Goal: Task Accomplishment & Management: Use online tool/utility

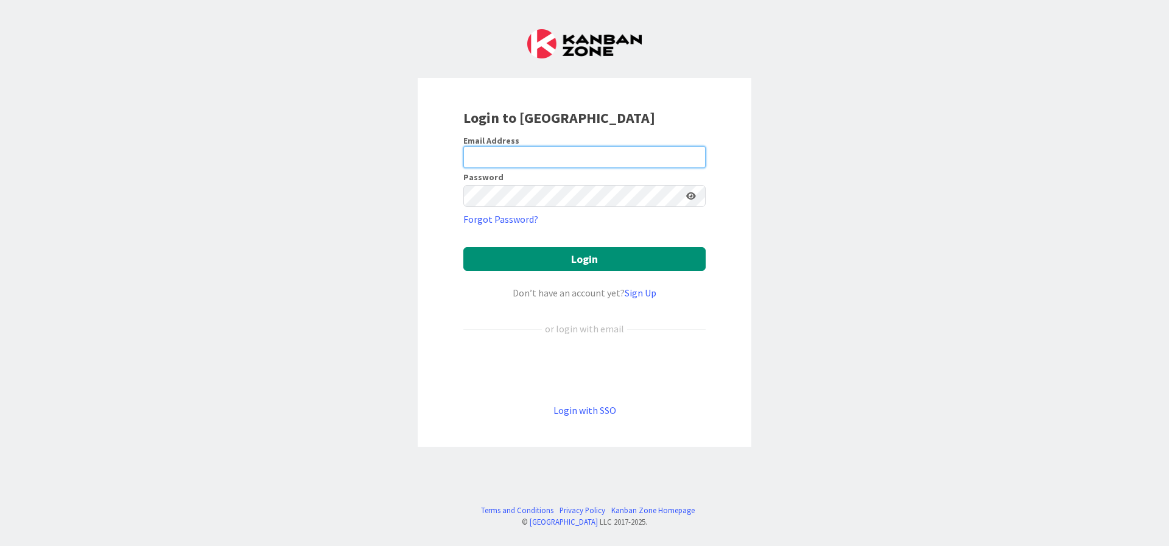
click at [549, 163] on input "email" at bounding box center [584, 157] width 242 height 22
type input "[EMAIL_ADDRESS][DOMAIN_NAME]"
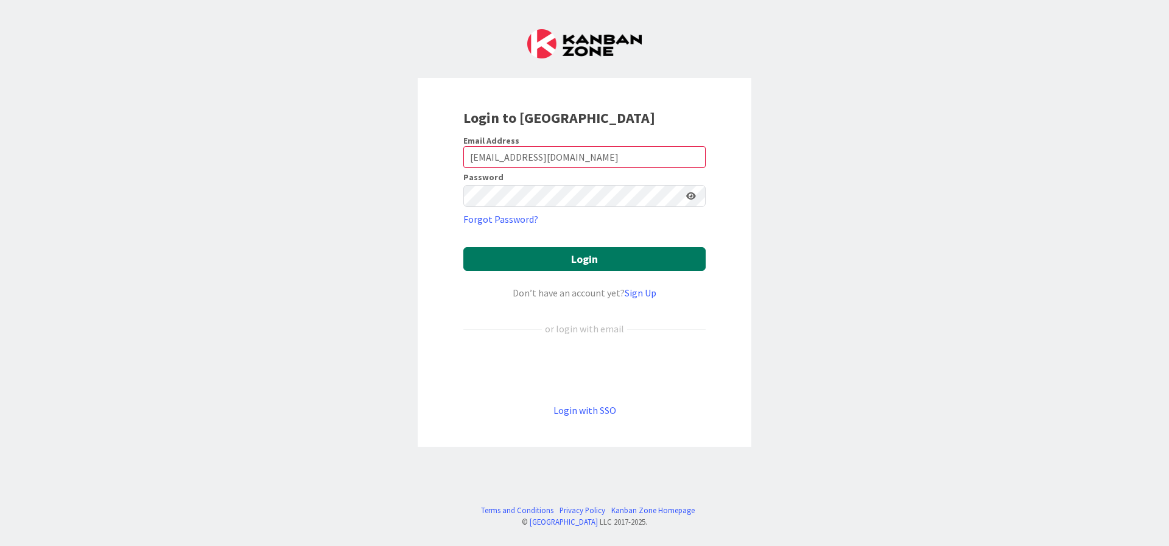
click at [631, 264] on button "Login" at bounding box center [584, 259] width 242 height 24
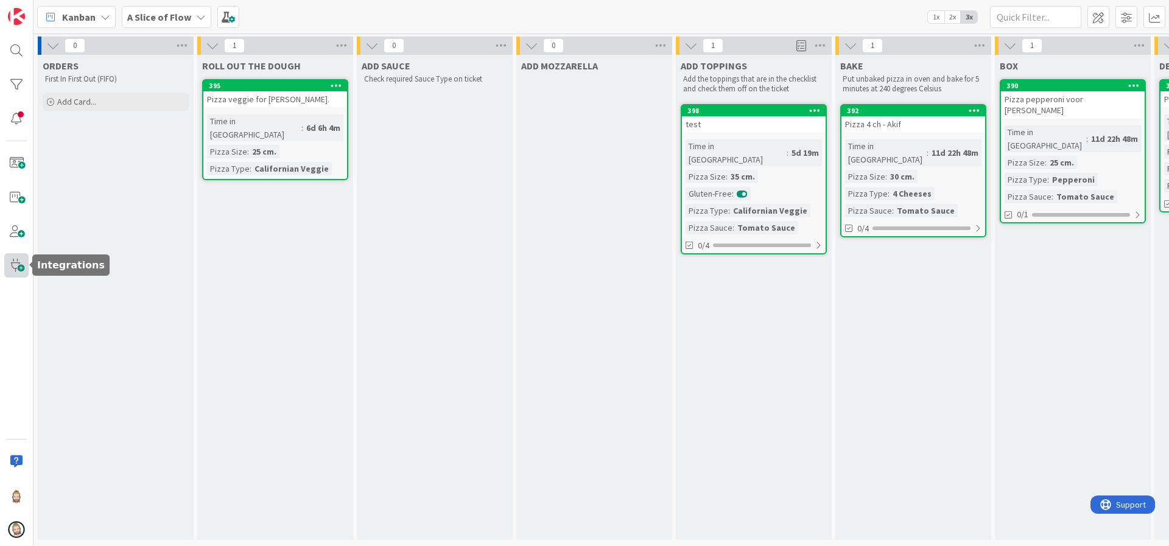
click at [18, 271] on span at bounding box center [16, 265] width 24 height 24
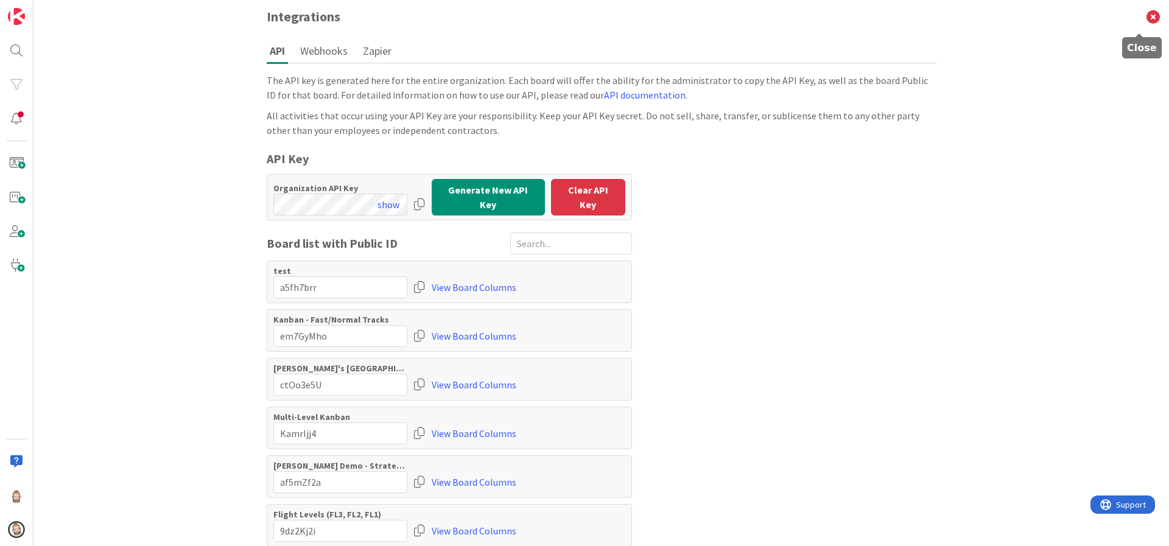
click at [1138, 15] on icon at bounding box center [1154, 16] width 32 height 33
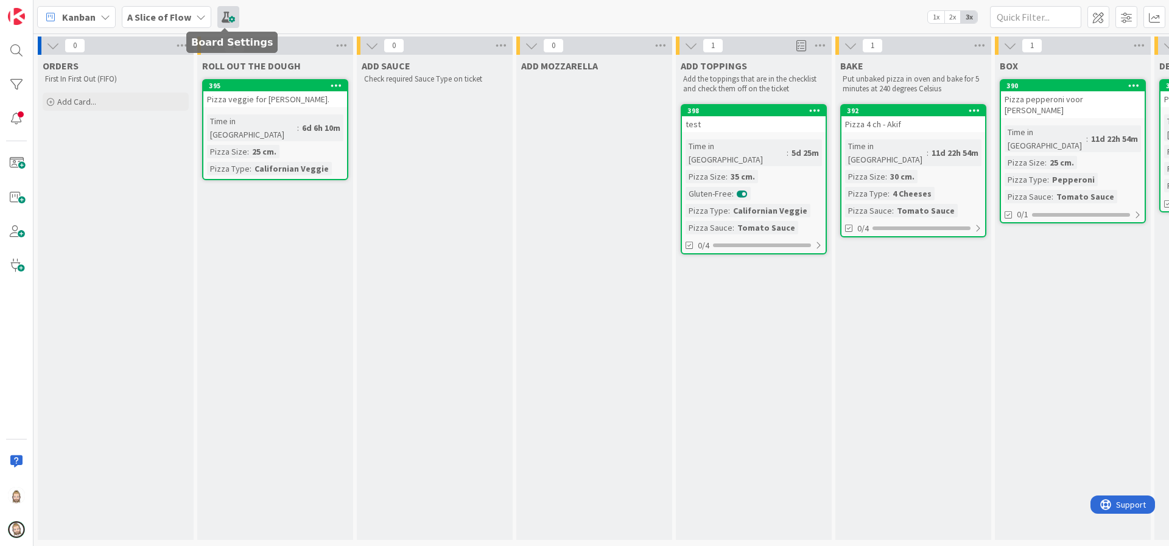
click at [231, 13] on span at bounding box center [228, 17] width 22 height 22
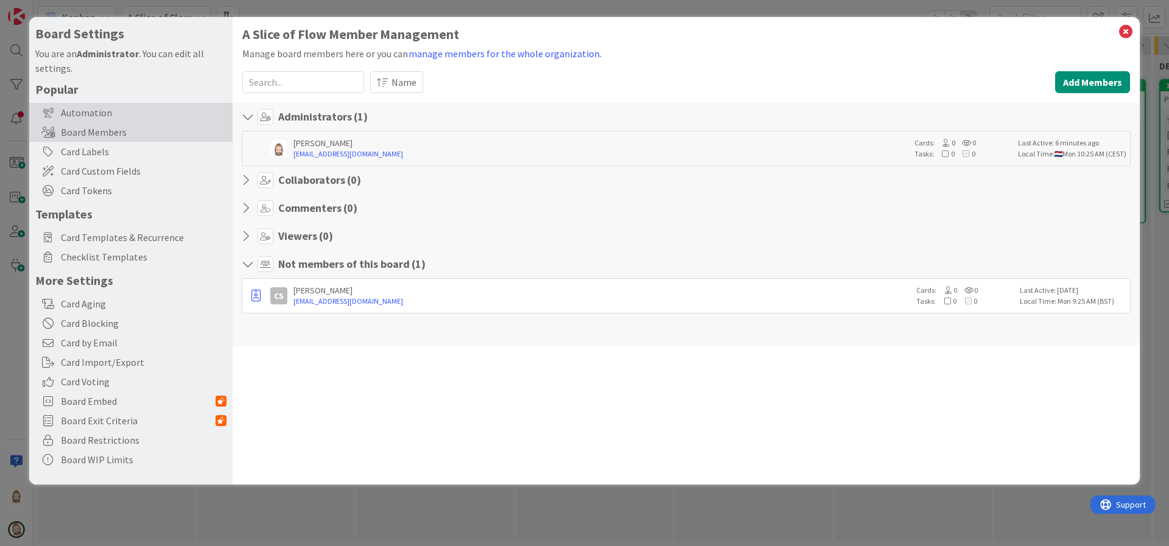
click at [93, 111] on div "Automation" at bounding box center [130, 112] width 203 height 19
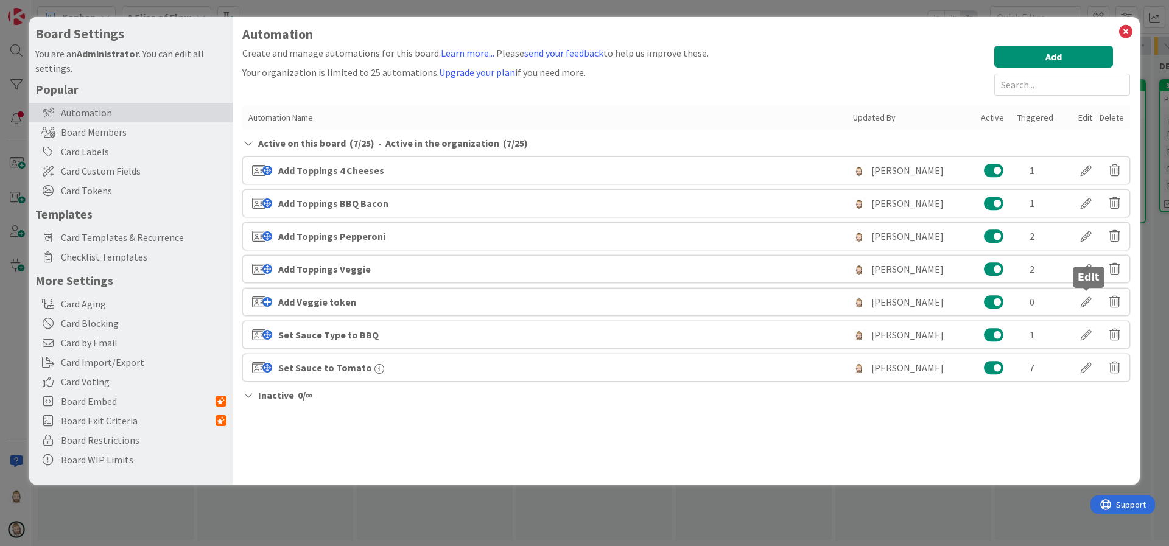
click at [1088, 298] on div at bounding box center [1086, 302] width 34 height 21
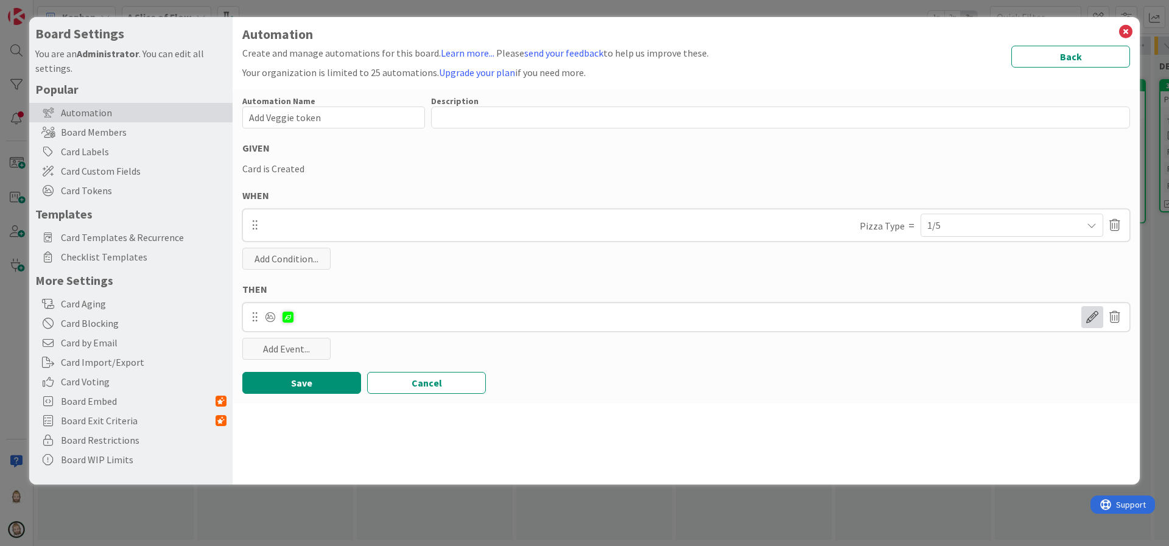
click at [1089, 314] on span at bounding box center [1093, 317] width 22 height 22
click at [860, 362] on div "Automation Name 16 / 128 Add Veggie token Description 0 / 256 GIVEN Card is Cre…" at bounding box center [686, 247] width 907 height 314
